Goal: Ask a question: Seek information or help from site administrators or community

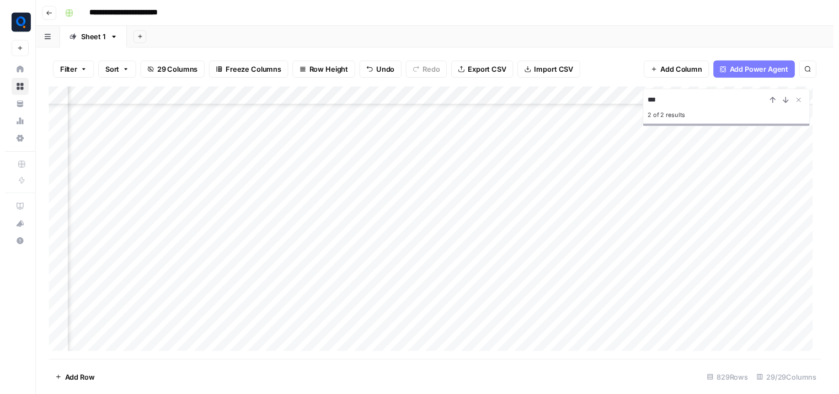
scroll to position [9026, 2032]
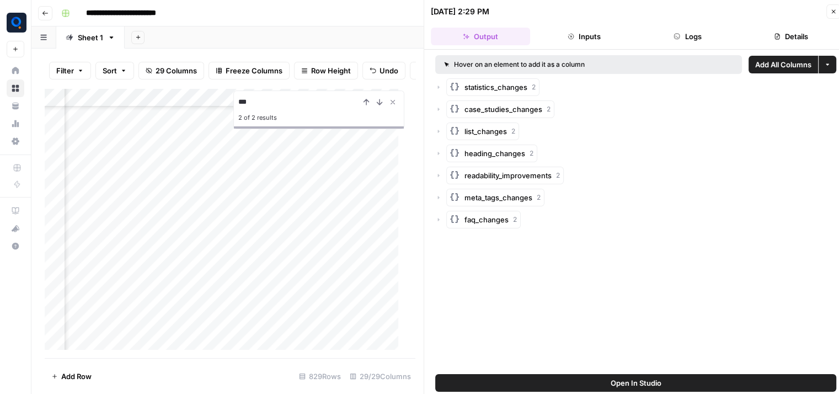
click at [692, 45] on button "Logs" at bounding box center [687, 37] width 99 height 18
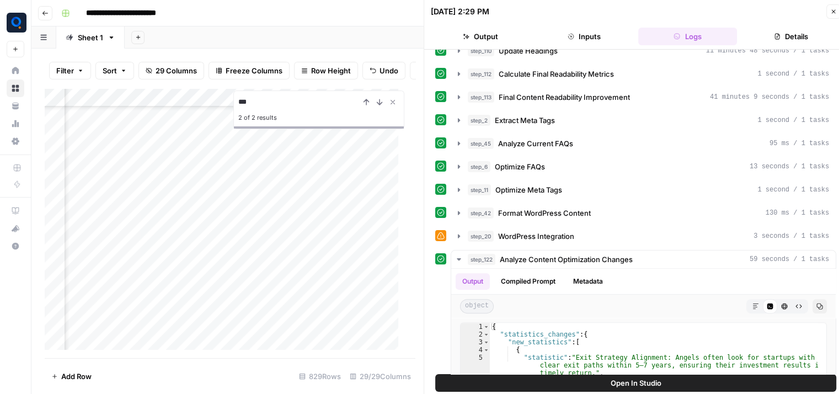
scroll to position [316, 0]
click at [612, 230] on div "step_20 WordPress Integration 3 seconds / 1 tasks" at bounding box center [648, 235] width 361 height 11
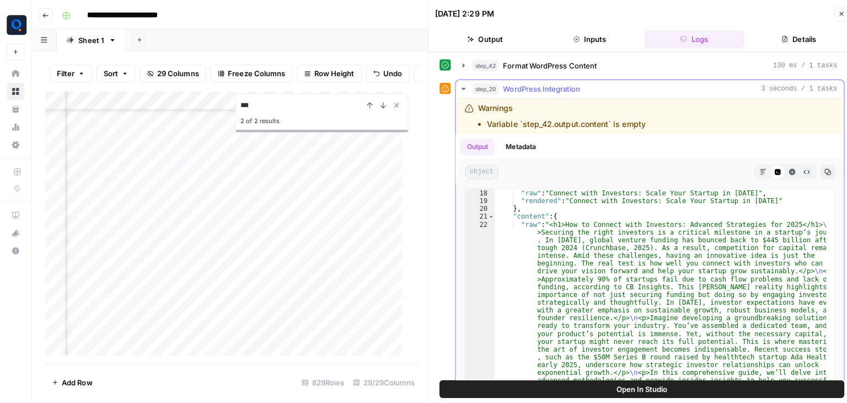
scroll to position [108, 0]
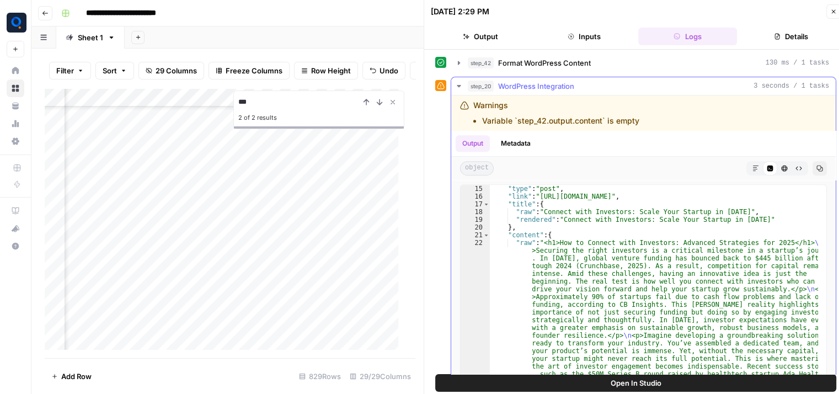
type textarea "**********"
drag, startPoint x: 560, startPoint y: 216, endPoint x: 742, endPoint y: 217, distance: 181.5
click at [666, 87] on button "step_20 WordPress Integration 3 seconds / 1 tasks" at bounding box center [643, 86] width 384 height 18
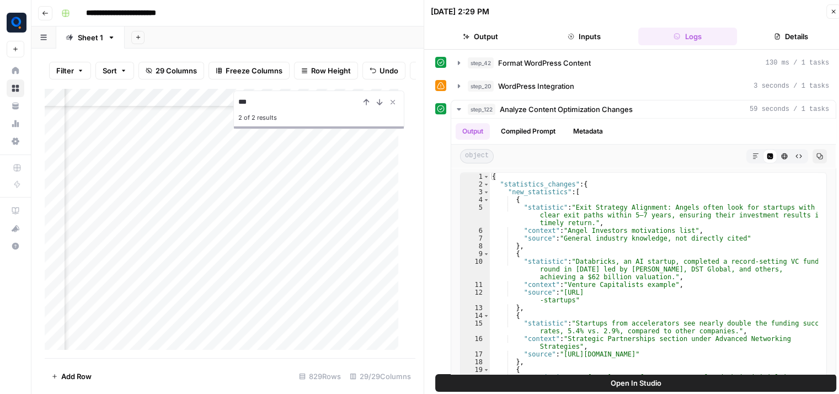
click at [832, 14] on icon "button" at bounding box center [833, 11] width 7 height 7
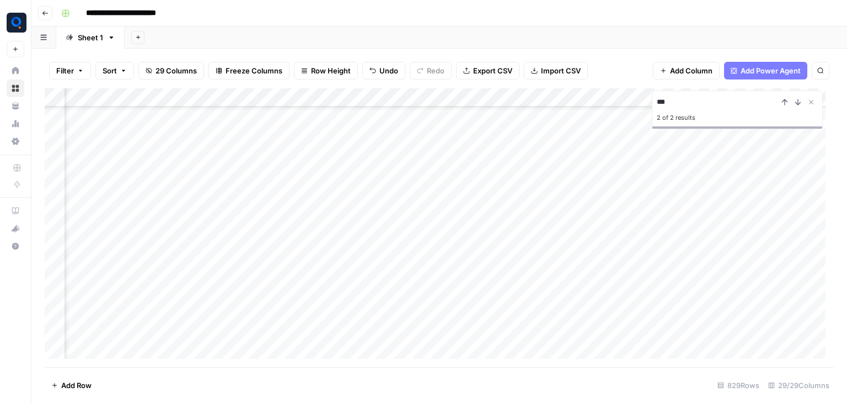
click at [670, 101] on input "***" at bounding box center [717, 101] width 121 height 13
paste input "*"
type input "****"
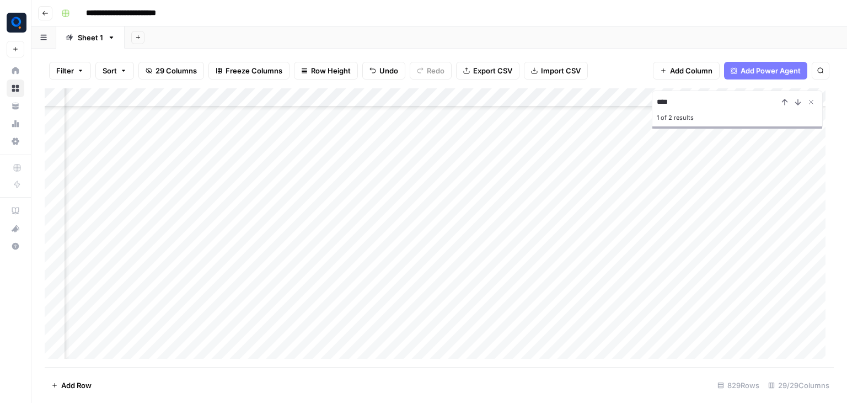
scroll to position [4295, 1315]
click at [717, 104] on input "****" at bounding box center [717, 101] width 121 height 13
click at [691, 101] on input "****" at bounding box center [717, 101] width 121 height 13
click at [810, 100] on icon "Close Search" at bounding box center [812, 102] width 4 height 4
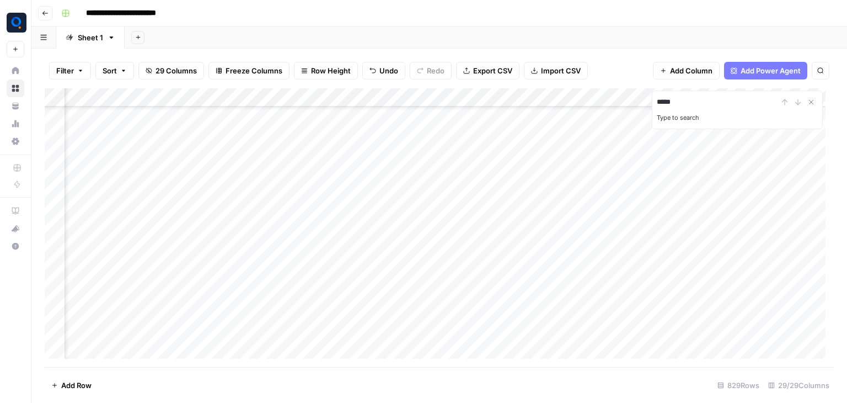
click at [708, 104] on input "****" at bounding box center [717, 101] width 121 height 13
click at [681, 106] on input "****" at bounding box center [717, 101] width 121 height 13
paste input
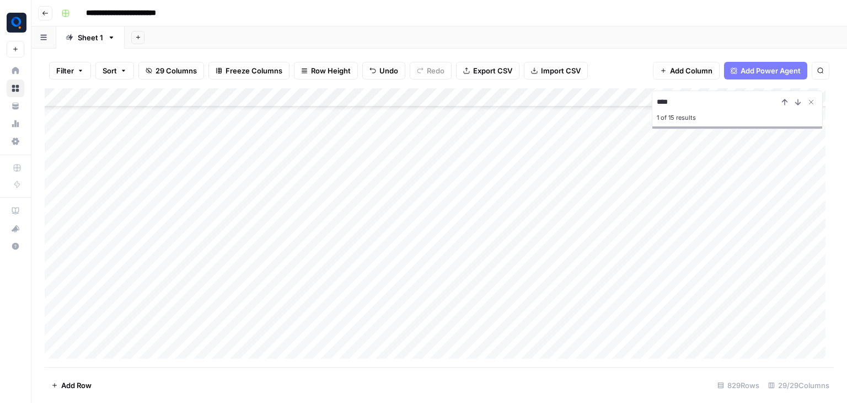
scroll to position [2026, 0]
click at [245, 113] on div "Add Column" at bounding box center [439, 227] width 789 height 279
click at [682, 100] on input "****" at bounding box center [717, 101] width 121 height 13
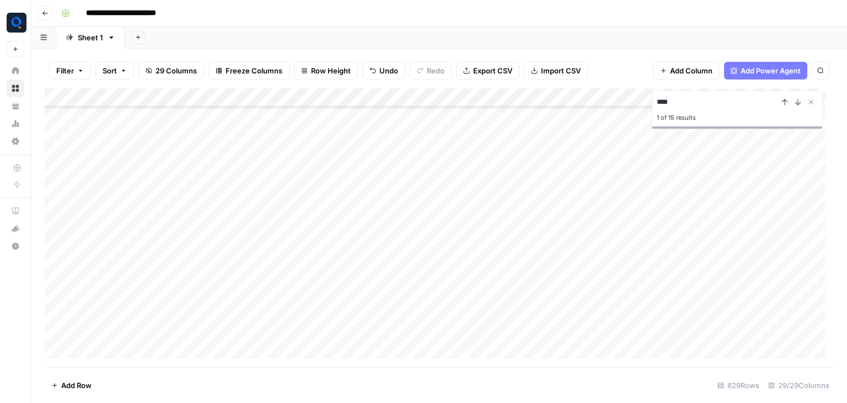
click at [682, 100] on input "****" at bounding box center [717, 101] width 121 height 13
paste input "**********"
drag, startPoint x: 749, startPoint y: 102, endPoint x: 803, endPoint y: 104, distance: 54.7
click at [803, 104] on div "**********" at bounding box center [737, 101] width 161 height 13
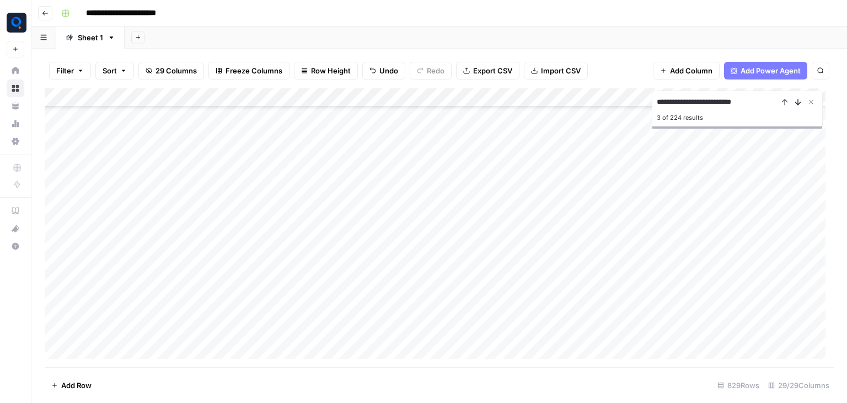
scroll to position [0, 0]
type input "**********"
click at [770, 98] on input "**********" at bounding box center [717, 101] width 121 height 13
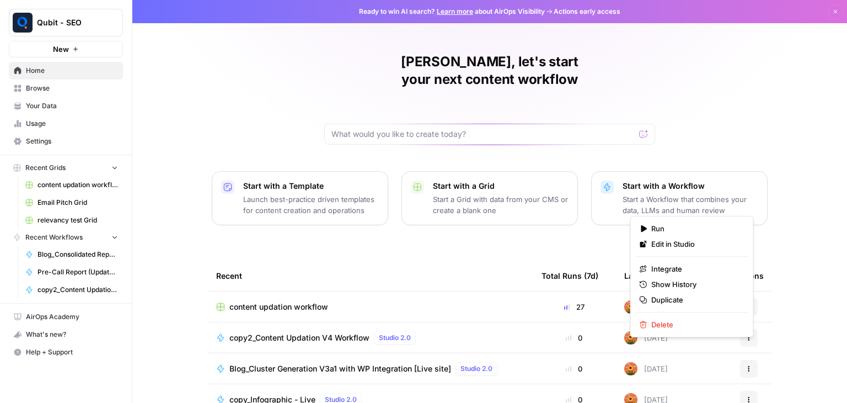
click at [740, 360] on button "Actions" at bounding box center [749, 369] width 18 height 18
click at [710, 250] on link "Edit in Studio" at bounding box center [692, 243] width 114 height 15
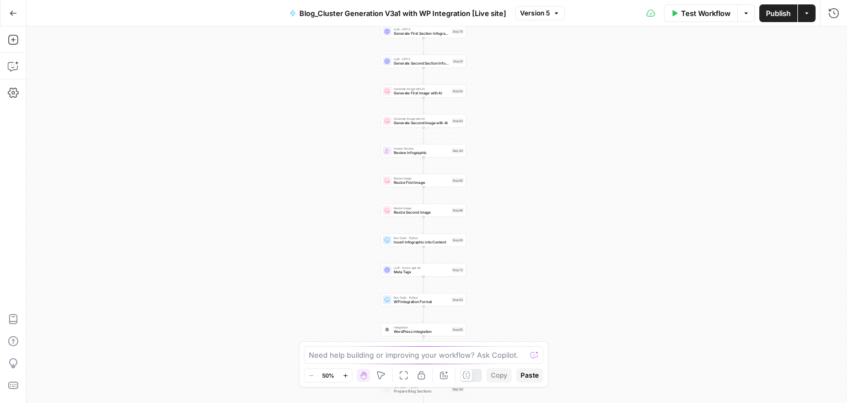
drag, startPoint x: 556, startPoint y: 102, endPoint x: 543, endPoint y: 11, distance: 91.4
click at [543, 11] on div "Go Back Blog_Cluster Generation V3a1 with WP Integration [Live site] Version 5 …" at bounding box center [423, 201] width 847 height 403
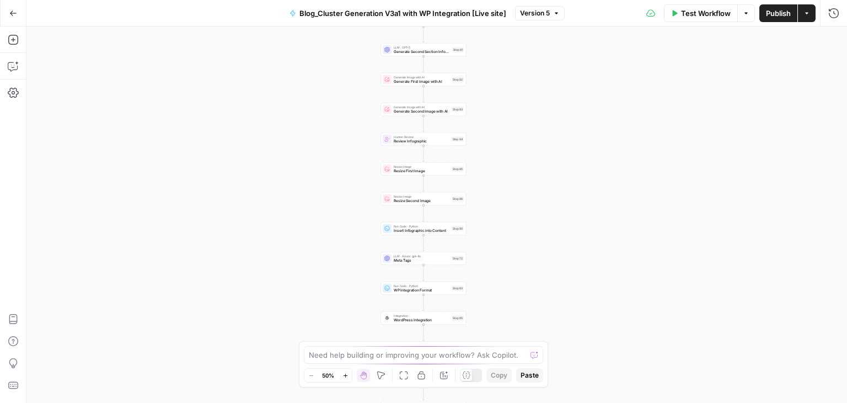
drag, startPoint x: 533, startPoint y: 177, endPoint x: 533, endPoint y: 38, distance: 138.5
click at [533, 38] on div "Workflow Set Inputs Inputs Run Code · Python Prepare Blog Sections Step 17 Loop…" at bounding box center [436, 214] width 821 height 376
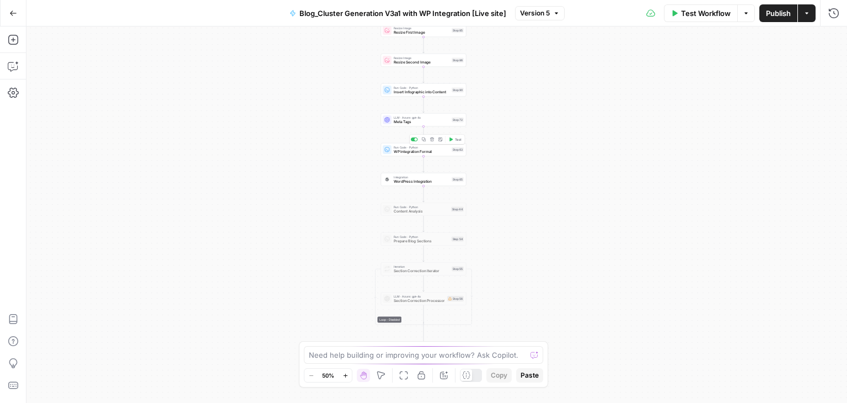
click at [452, 138] on icon "button" at bounding box center [451, 139] width 4 height 4
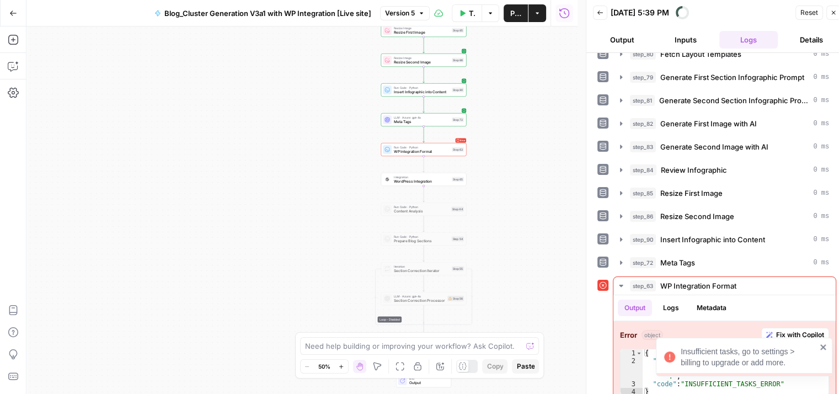
scroll to position [9, 0]
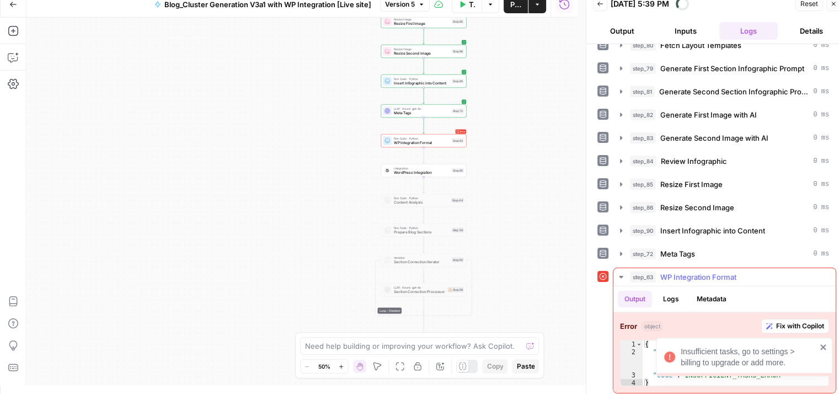
click at [695, 279] on button "step_63 WP Integration Format" at bounding box center [724, 277] width 222 height 18
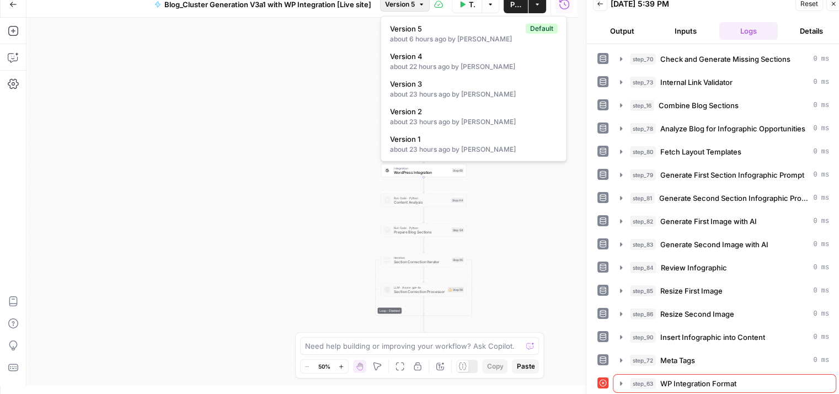
click at [416, 9] on button "Version 5" at bounding box center [405, 4] width 50 height 14
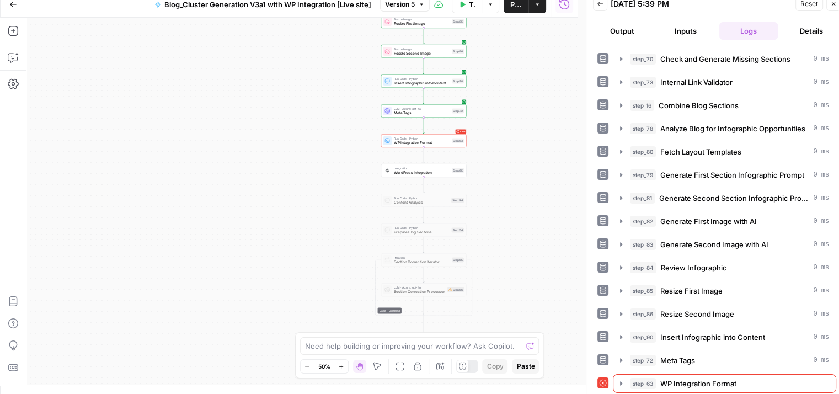
click at [203, 175] on div "Workflow Set Inputs Inputs Run Code · Python Prepare Blog Sections Step 17 Loop…" at bounding box center [301, 201] width 551 height 367
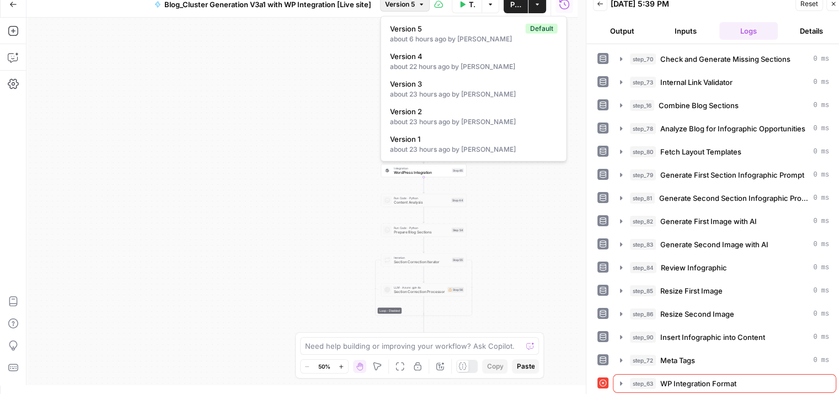
click at [421, 10] on button "Version 5" at bounding box center [405, 4] width 50 height 14
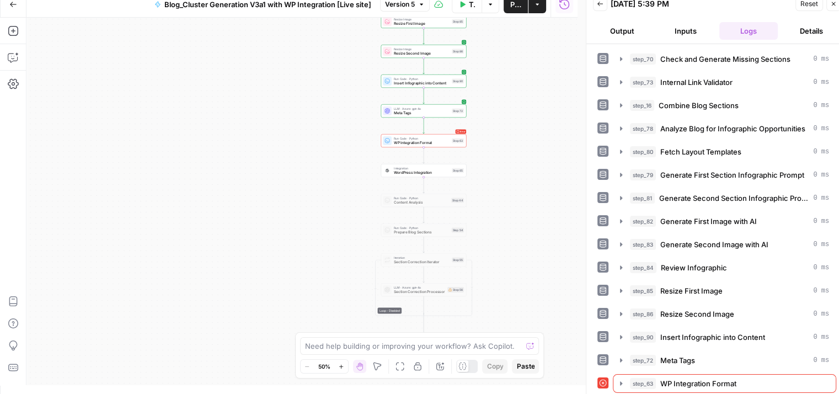
click at [276, 152] on div "Workflow Set Inputs Inputs Run Code · Python Prepare Blog Sections Step 17 Loop…" at bounding box center [301, 201] width 551 height 367
click at [291, 126] on div "Workflow Set Inputs Inputs Run Code · Python Prepare Blog Sections Step 17 Loop…" at bounding box center [301, 201] width 551 height 367
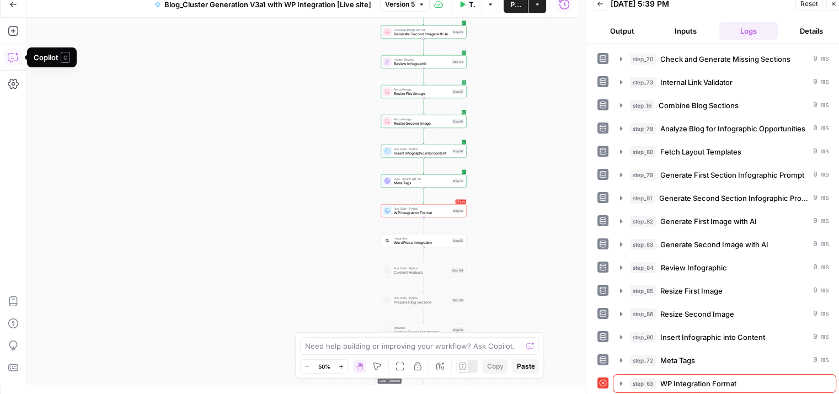
click at [10, 49] on button "Copilot" at bounding box center [13, 58] width 18 height 18
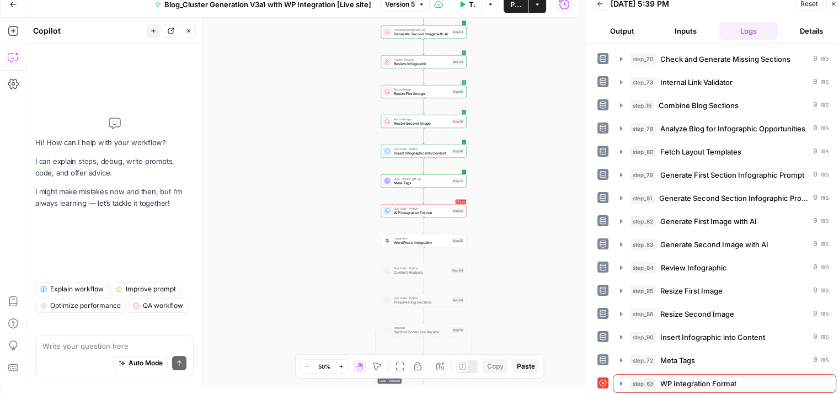
type textarea "Hi, so I want a solution, basically a prompt for a step. So we have this workfl…"
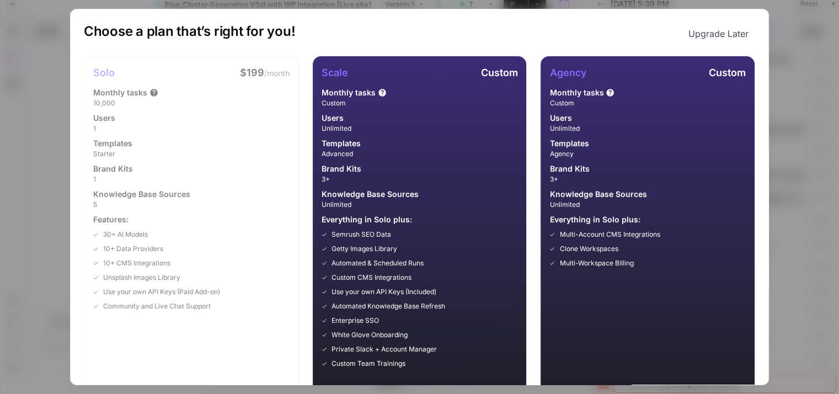
scroll to position [607, 0]
click at [801, 62] on div "Choose a plan that’s right for you! Upgrade Later Solo $199 /month Monthly task…" at bounding box center [419, 197] width 839 height 394
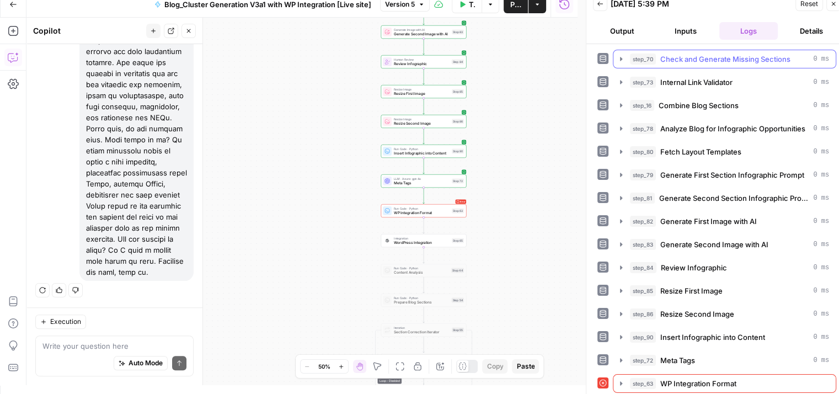
click at [801, 62] on div "step_70 Check and Generate Missing Sections 0 ms" at bounding box center [729, 59] width 199 height 11
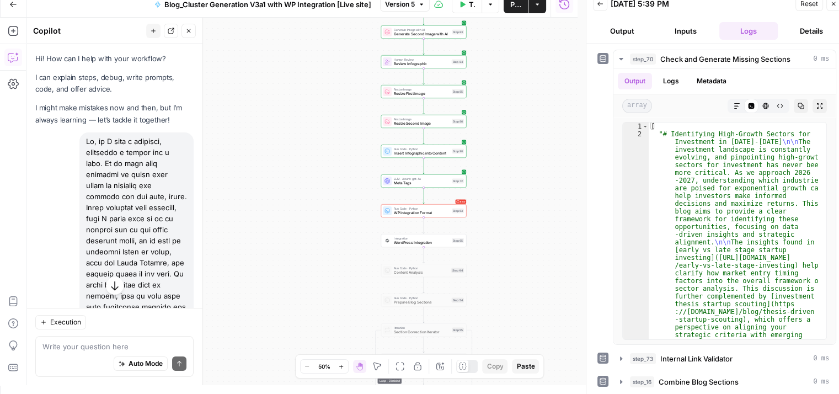
drag, startPoint x: 156, startPoint y: 271, endPoint x: 82, endPoint y: 140, distance: 150.4
copy div "Hi, so I want a solution, basically a prompt for a step. So we have this workfl…"
click at [44, 351] on div "Auto Mode Send" at bounding box center [114, 363] width 144 height 24
paste textarea "Hi, so I want a solution, basically a prompt for a step. So we have this workfl…"
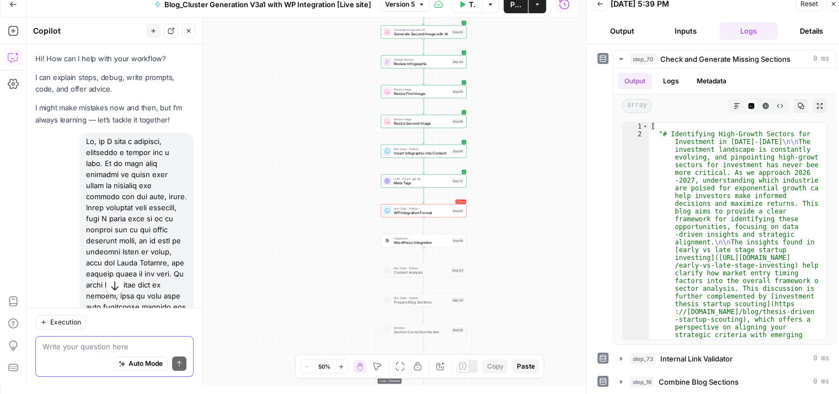
type textarea "Hi, so I want a solution, basically a prompt for a step. So we have this workfl…"
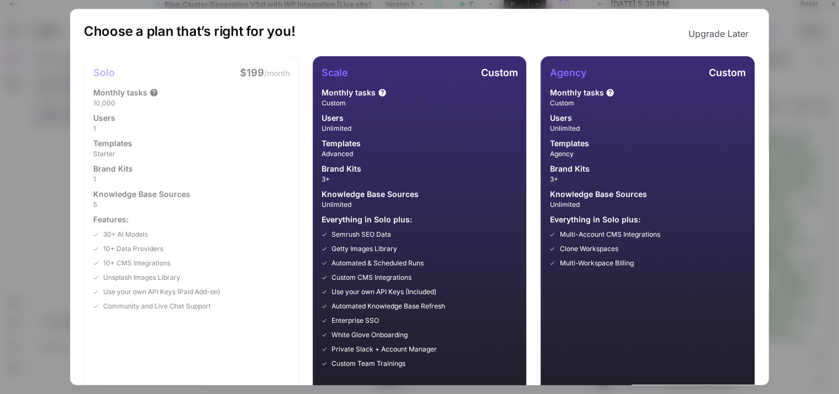
click at [758, 54] on div "Choose a plan that’s right for you! Upgrade Later Solo $199 /month Monthly task…" at bounding box center [419, 197] width 699 height 376
click at [827, 102] on div "Choose a plan that’s right for you! Upgrade Later Solo $199 /month Monthly task…" at bounding box center [419, 197] width 839 height 394
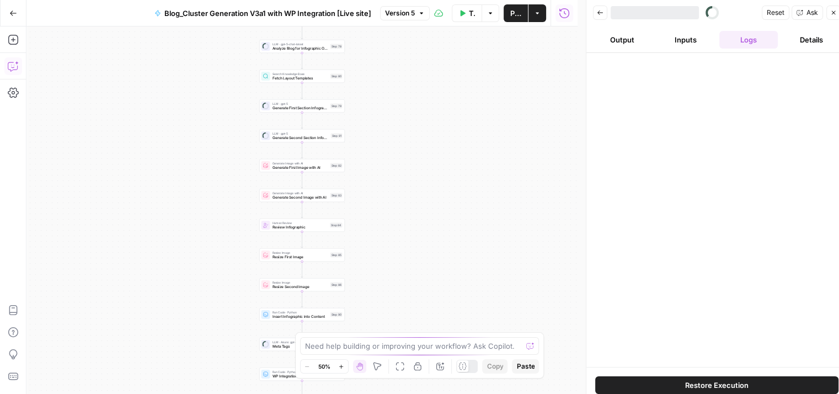
click at [15, 61] on icon "button" at bounding box center [13, 66] width 11 height 11
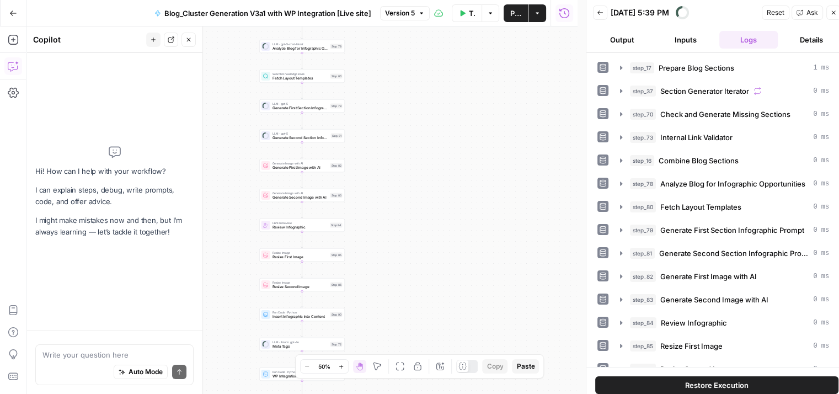
click at [73, 369] on div "Auto Mode Send" at bounding box center [114, 372] width 144 height 24
paste textarea "Hi, so I want a solution, basically a prompt for a step. So we have this workfl…"
type textarea "Hi, so I want a solution, basically a prompt for a step. So we have this workfl…"
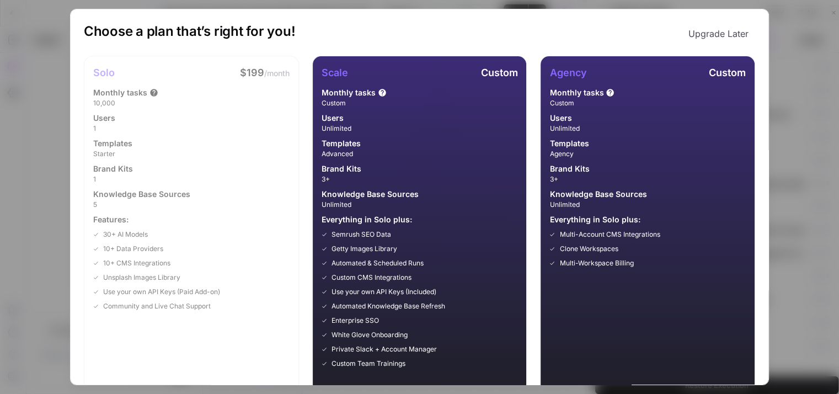
scroll to position [607, 0]
click at [730, 26] on button "Upgrade Later" at bounding box center [718, 34] width 73 height 22
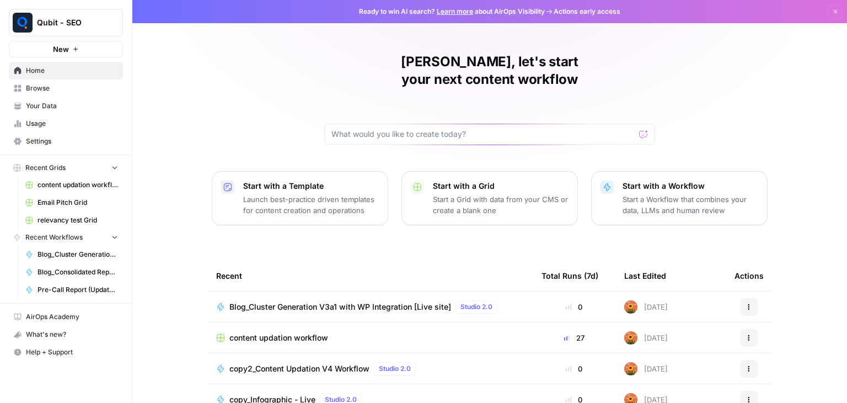
scroll to position [104, 0]
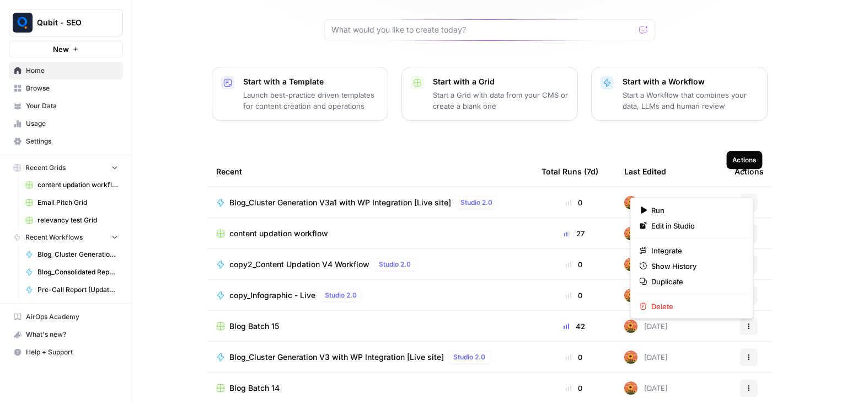
click at [746, 199] on icon "button" at bounding box center [749, 202] width 7 height 7
click at [709, 226] on span "Edit in Studio" at bounding box center [695, 225] width 88 height 11
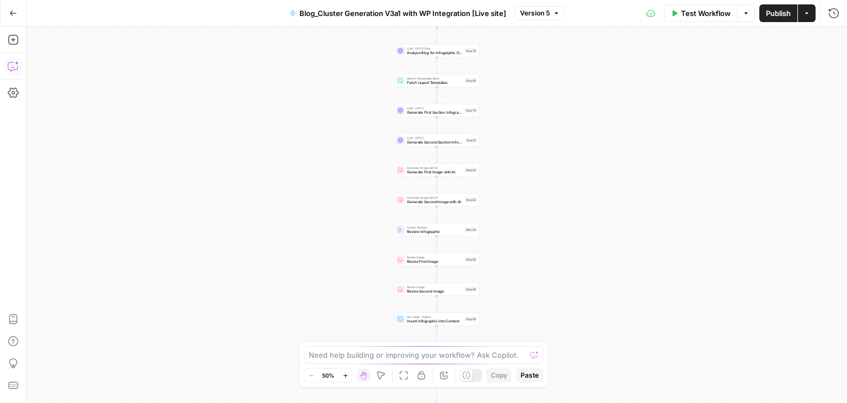
click at [19, 71] on button "Copilot" at bounding box center [13, 66] width 18 height 18
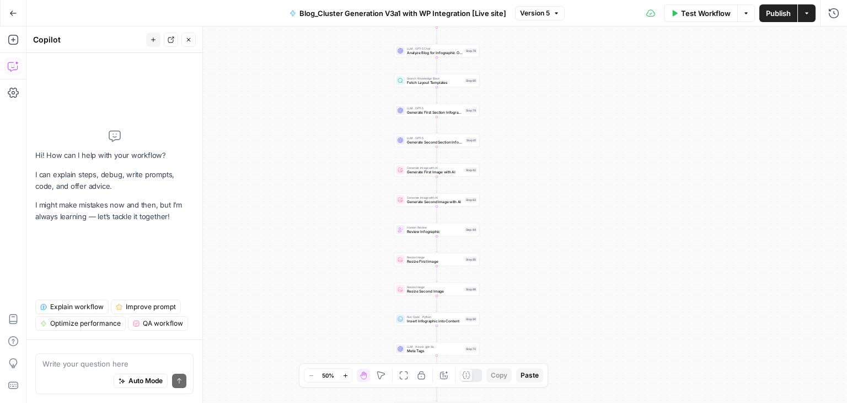
click at [100, 366] on textarea at bounding box center [114, 363] width 144 height 11
type textarea "Hi, so I want a solution, basically a prompt for a step. So we have this workfl…"
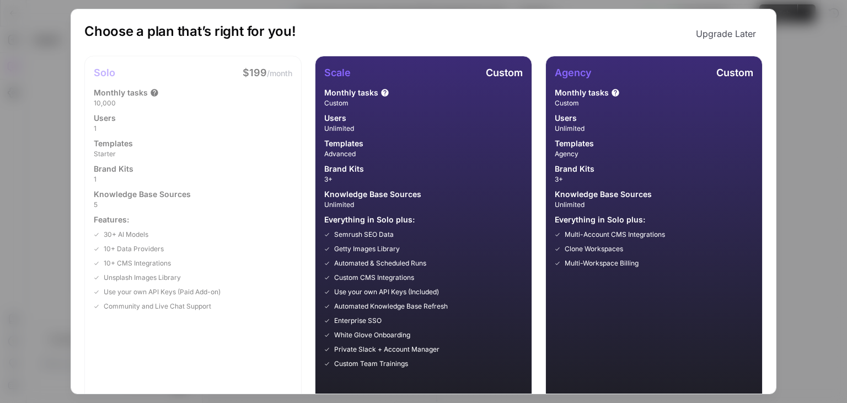
scroll to position [599, 0]
click at [805, 47] on div "Choose a plan that’s right for you! Upgrade Later Solo $199 /month Monthly task…" at bounding box center [423, 201] width 847 height 403
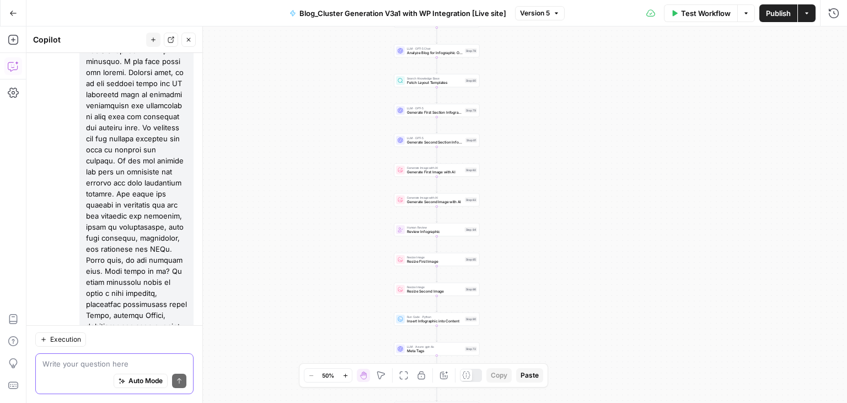
scroll to position [599, 0]
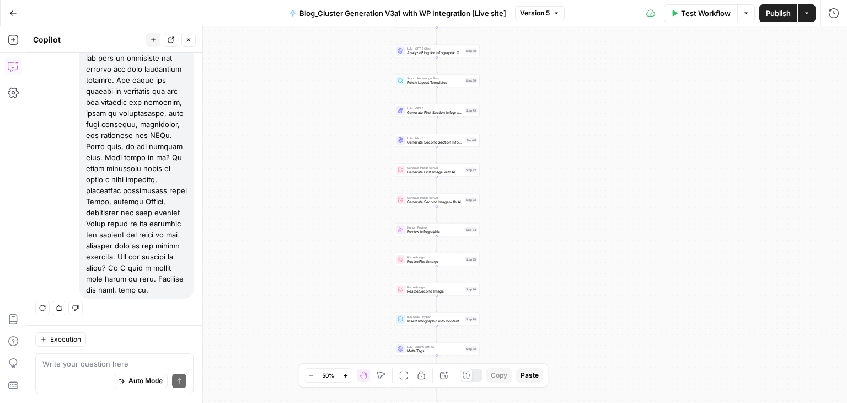
click at [117, 359] on textarea at bounding box center [114, 363] width 144 height 11
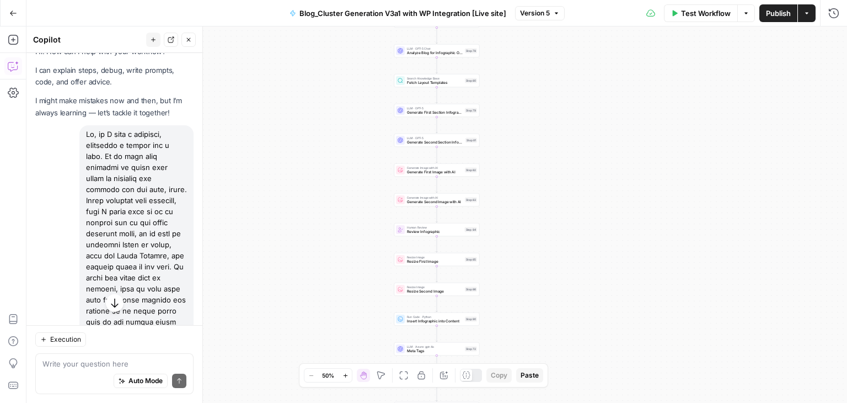
scroll to position [0, 0]
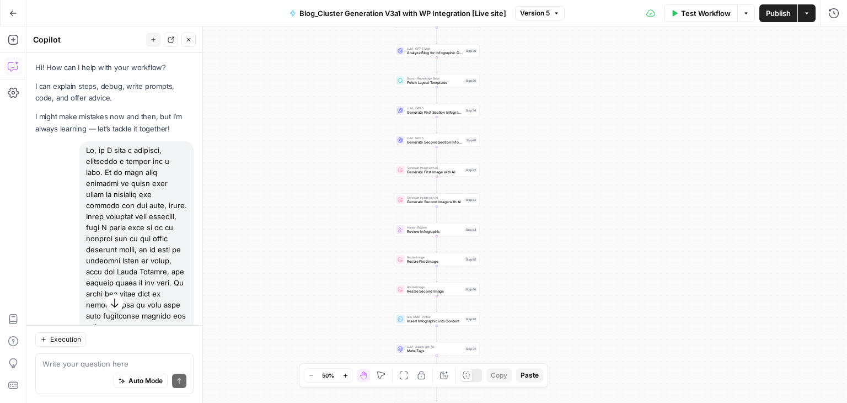
drag, startPoint x: 149, startPoint y: 294, endPoint x: 82, endPoint y: 143, distance: 164.7
copy div "Hi, so I want a solution, basically a prompt for a step. So we have this workfl…"
click at [66, 373] on div "Auto Mode Send" at bounding box center [114, 381] width 144 height 24
paste textarea "Hi, so I want a solution, basically a prompt for a step. So we have this workfl…"
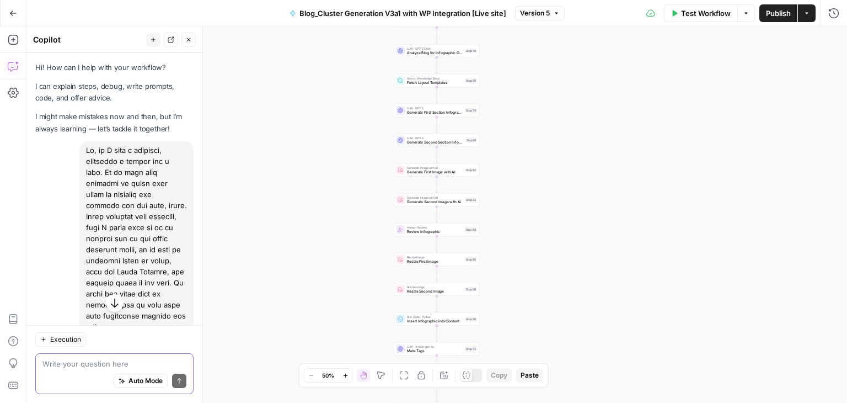
type textarea "Hi, so I want a solution, basically a prompt for a step. So we have this workfl…"
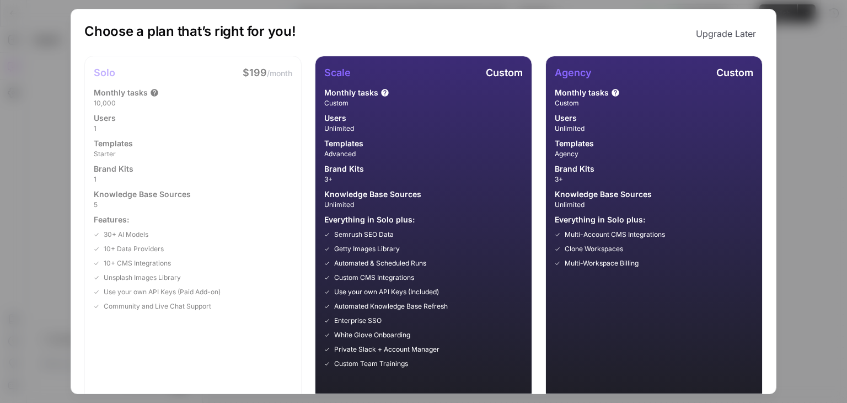
scroll to position [45, 0]
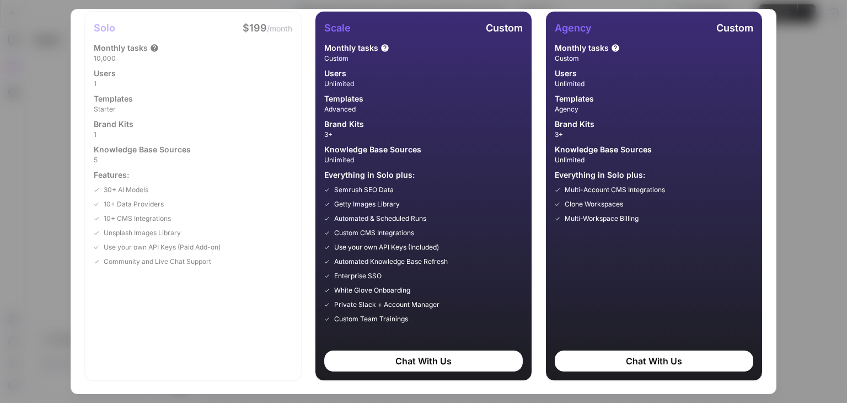
click at [809, 63] on div "Choose a plan that’s right for you! Upgrade Later Solo $199 /month Monthly task…" at bounding box center [423, 201] width 847 height 403
